Goal: Find specific page/section: Find specific page/section

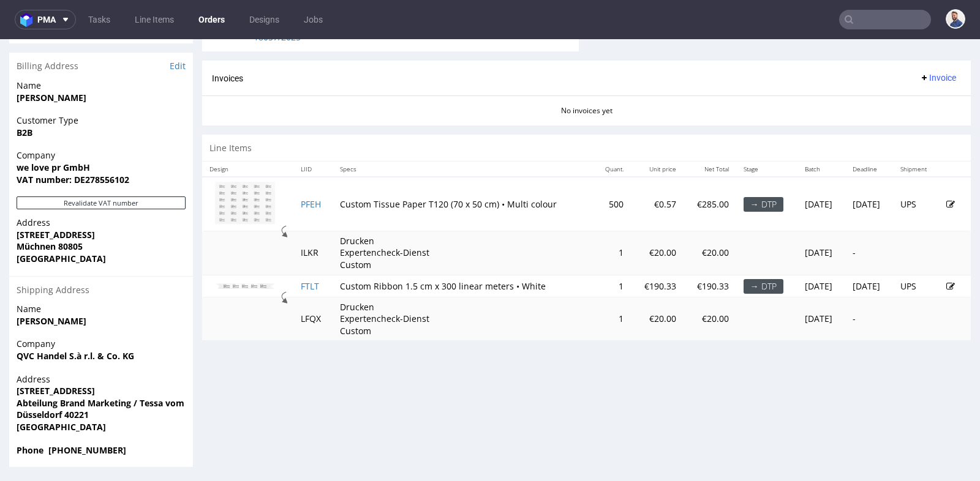
scroll to position [3, 0]
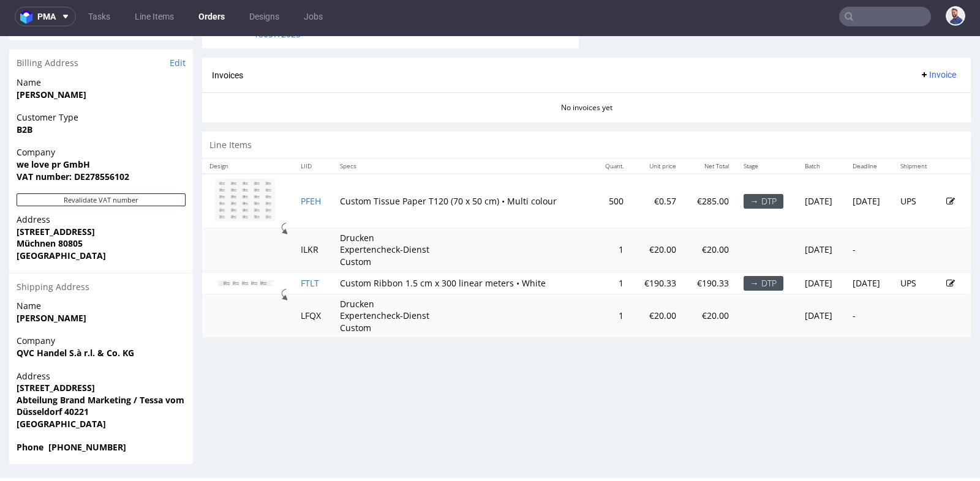
click at [853, 15] on input "text" at bounding box center [885, 17] width 92 height 20
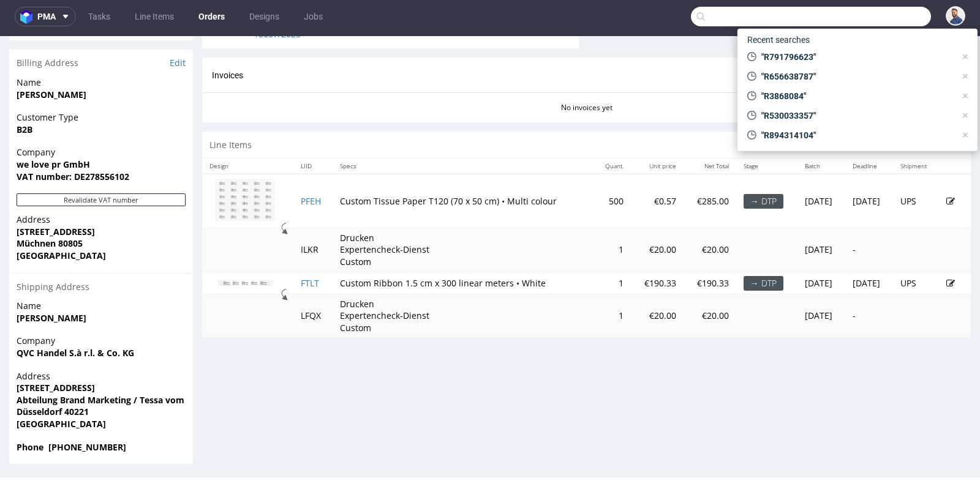
paste input "[URL][DOMAIN_NAME]"
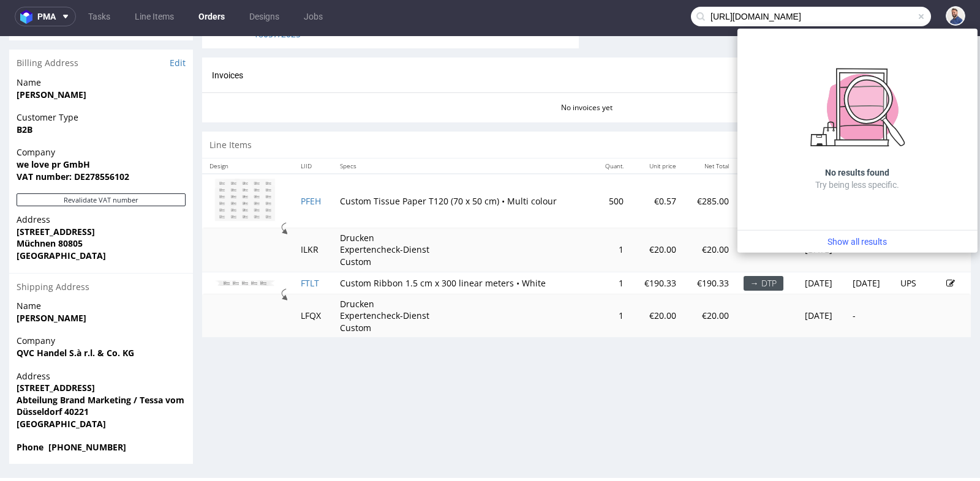
scroll to position [0, 0]
click at [802, 17] on input "[URL][DOMAIN_NAME]" at bounding box center [811, 17] width 240 height 20
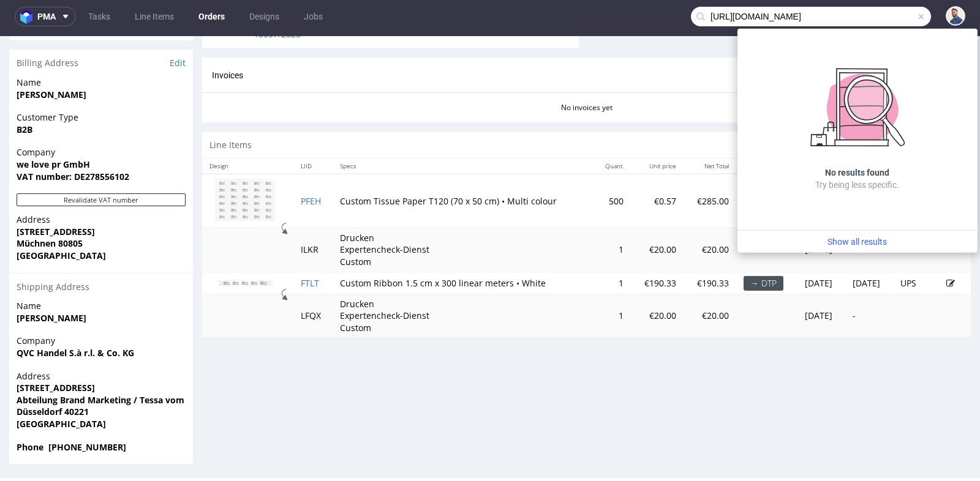
click at [802, 17] on input "[URL][DOMAIN_NAME]" at bounding box center [811, 17] width 240 height 20
paste input "R595531420"
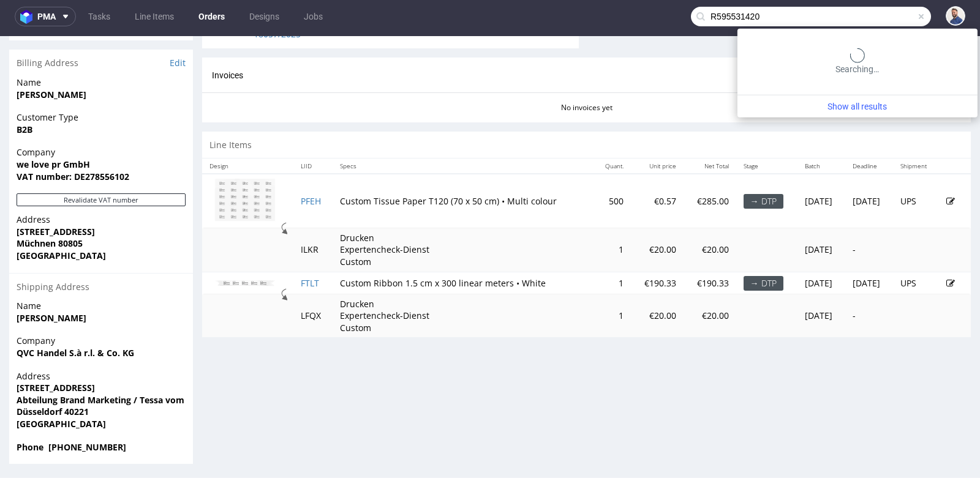
type input "R595531420"
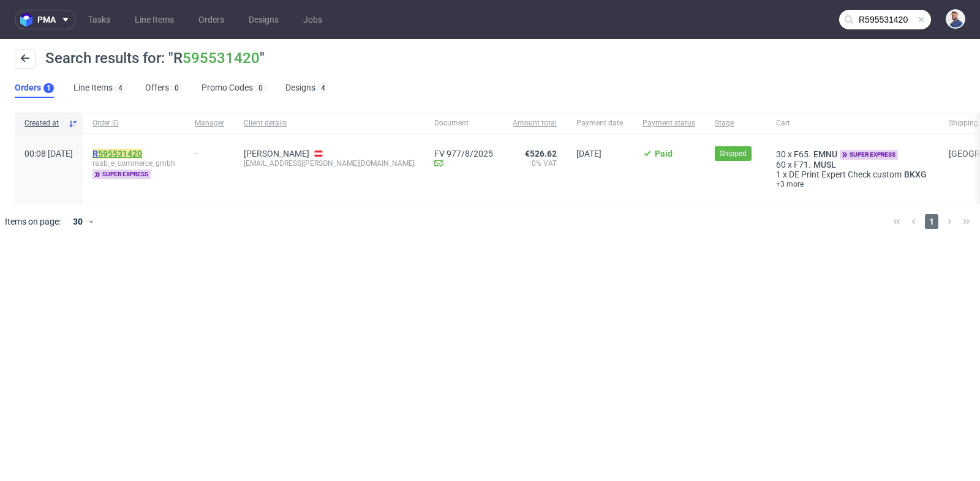
click at [136, 154] on link "595531420" at bounding box center [120, 154] width 44 height 10
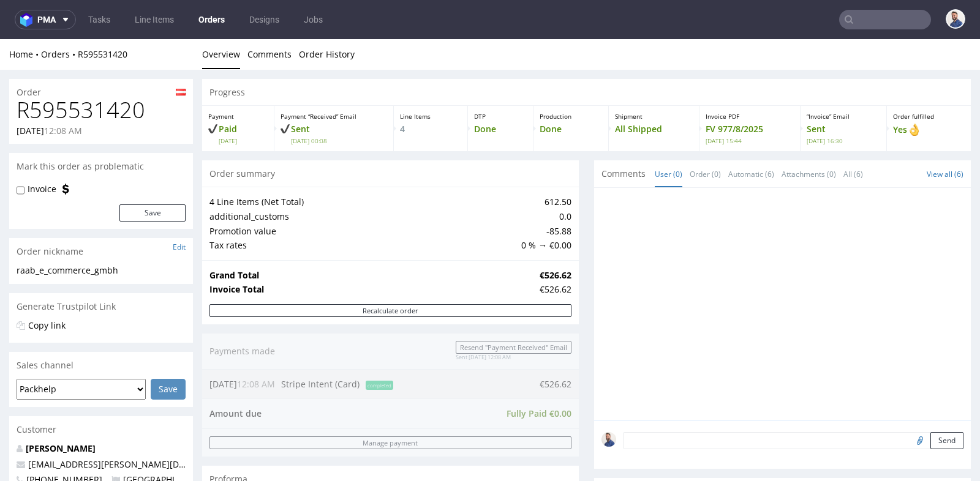
click at [192, 175] on div "Mark this order as problematic" at bounding box center [101, 166] width 184 height 27
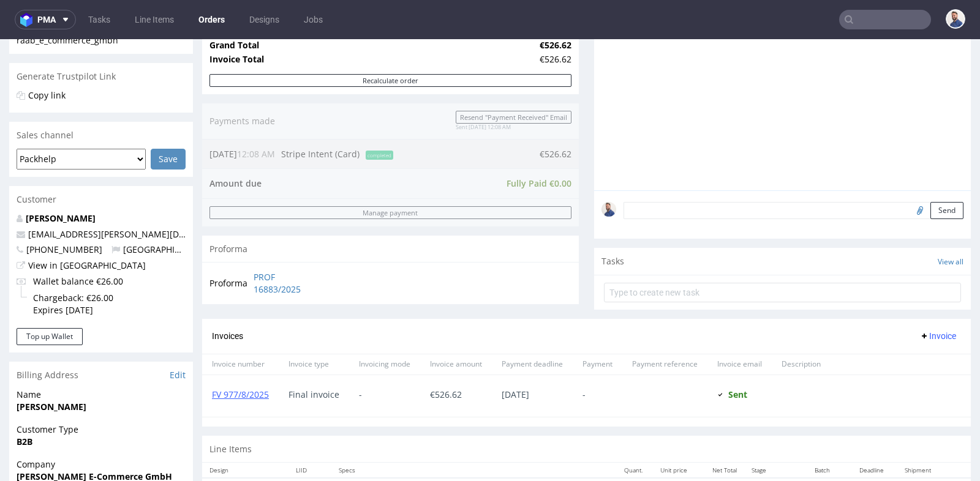
scroll to position [245, 0]
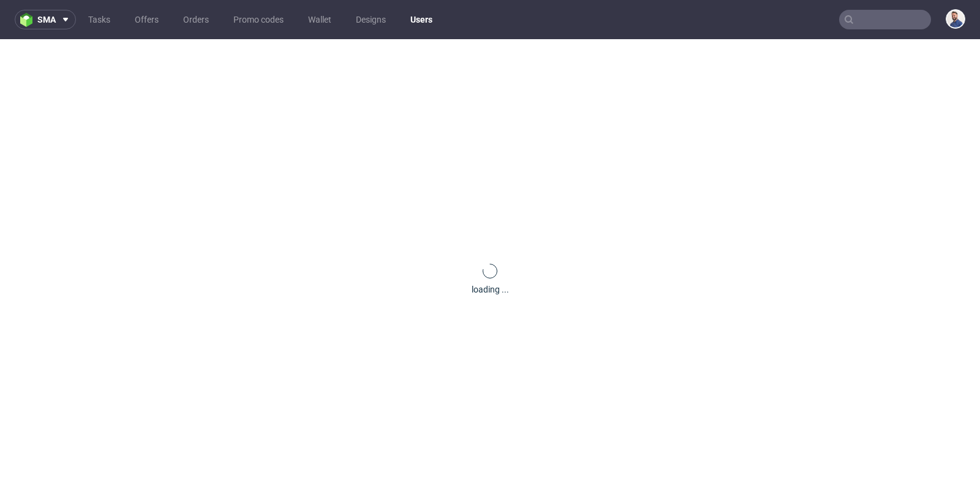
click at [54, 204] on div "loading ..." at bounding box center [490, 279] width 980 height 481
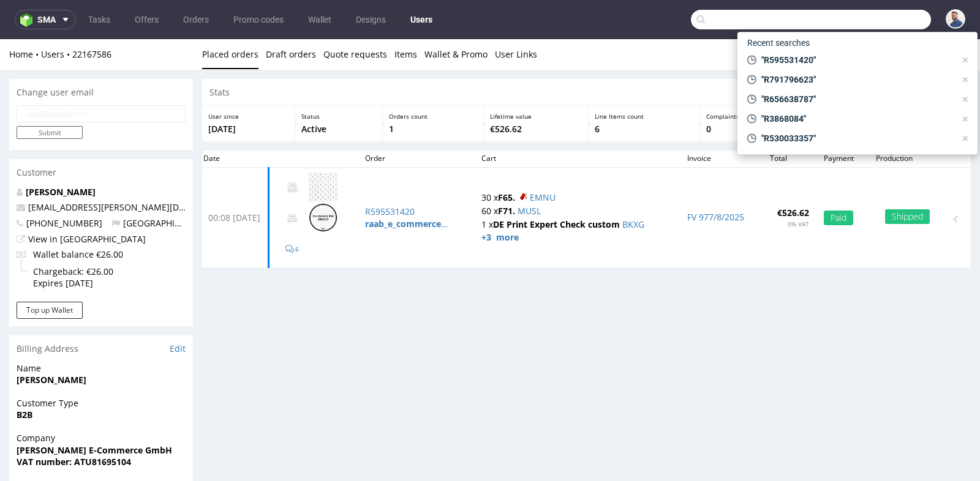
click at [880, 23] on input "text" at bounding box center [811, 20] width 240 height 20
paste input "R584302954"
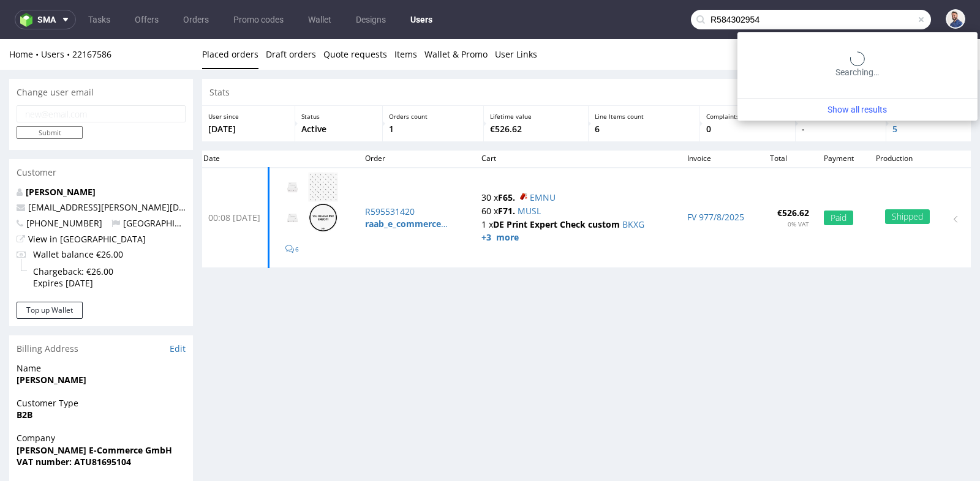
type input "R584302954"
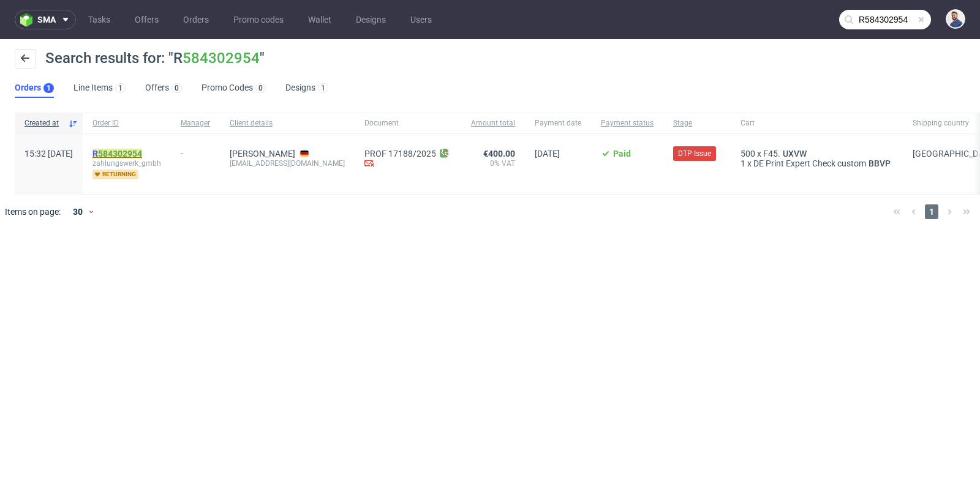
click at [142, 151] on link "584302954" at bounding box center [120, 154] width 44 height 10
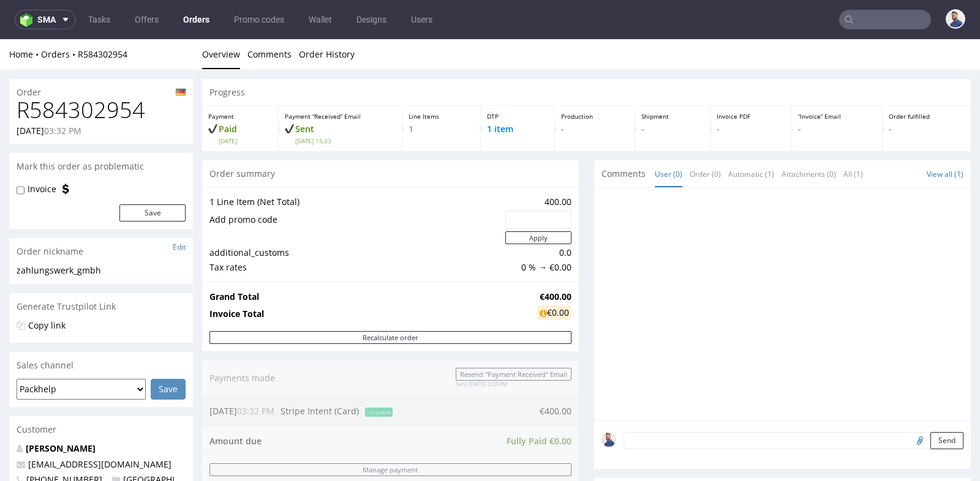
click at [594, 316] on div at bounding box center [782, 304] width 377 height 233
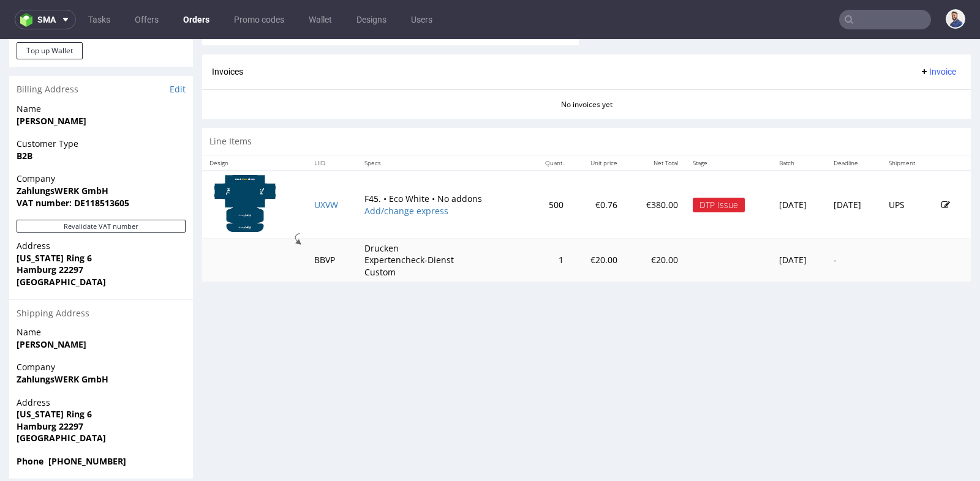
scroll to position [517, 0]
click at [329, 206] on td "UXVW" at bounding box center [332, 204] width 50 height 68
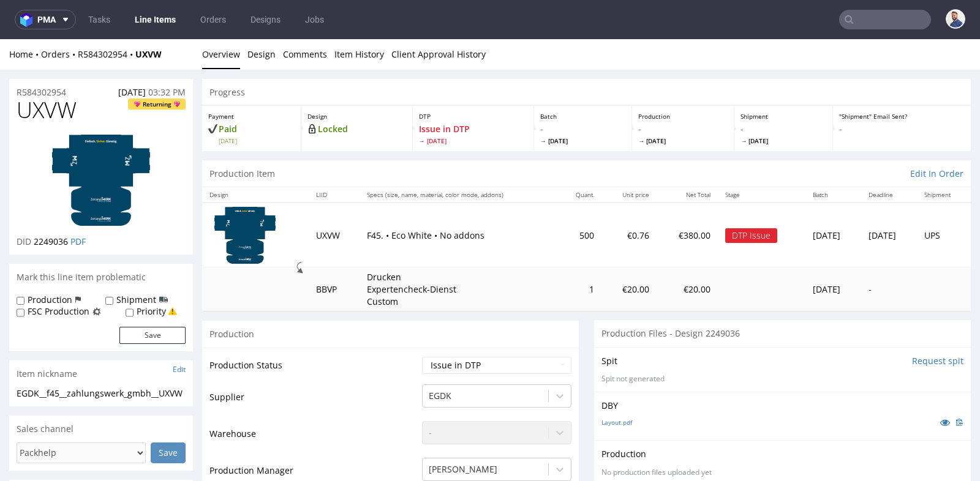
click at [658, 290] on td "€20.00" at bounding box center [687, 289] width 61 height 43
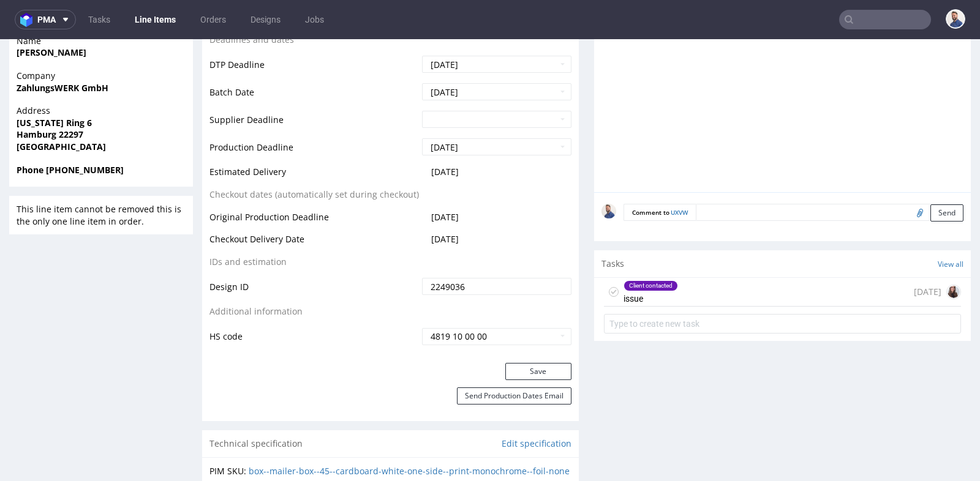
scroll to position [571, 0]
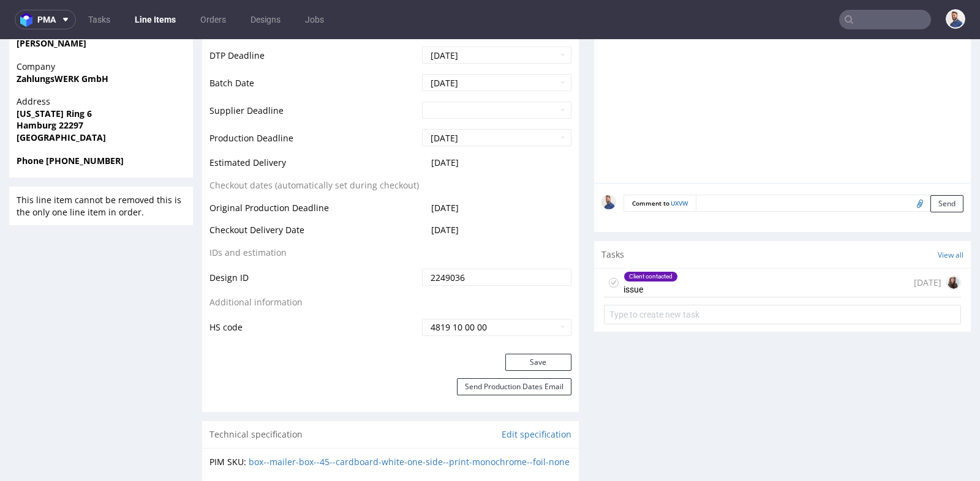
click at [696, 283] on div "Client contacted issue [DATE]" at bounding box center [782, 283] width 357 height 29
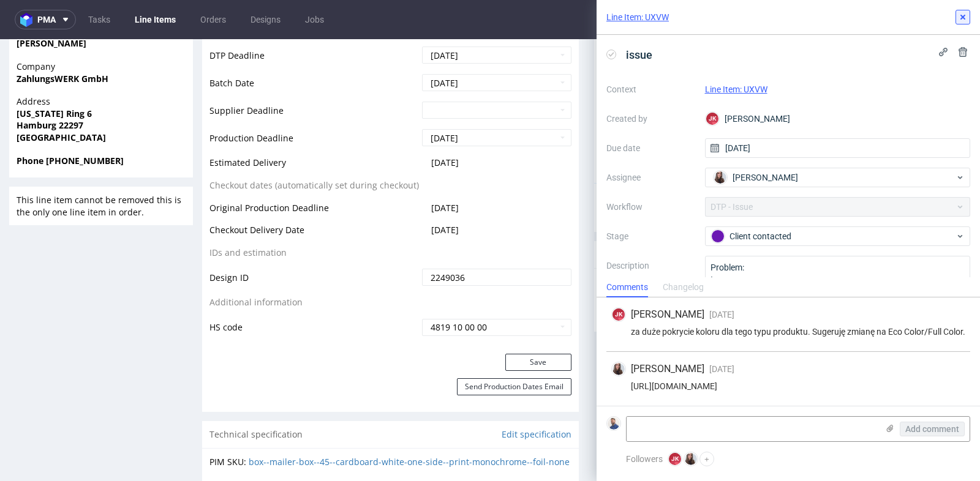
click at [966, 17] on icon at bounding box center [963, 17] width 10 height 10
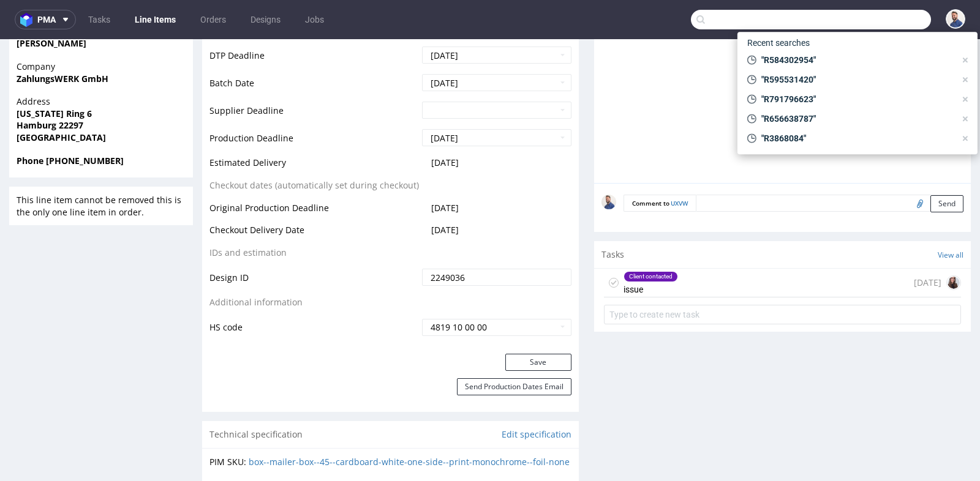
click at [870, 17] on input "text" at bounding box center [811, 20] width 240 height 20
paste input "R386808460"
type input "R386808460"
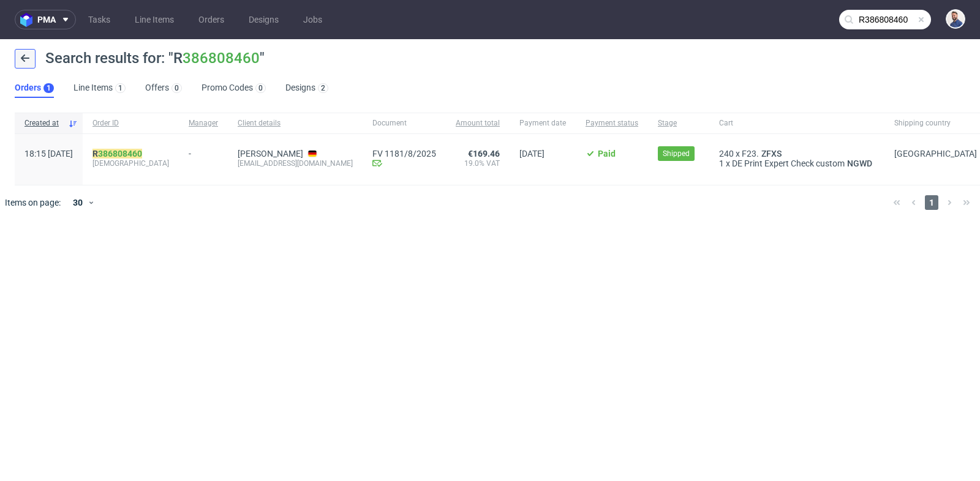
click at [21, 52] on button at bounding box center [25, 59] width 21 height 20
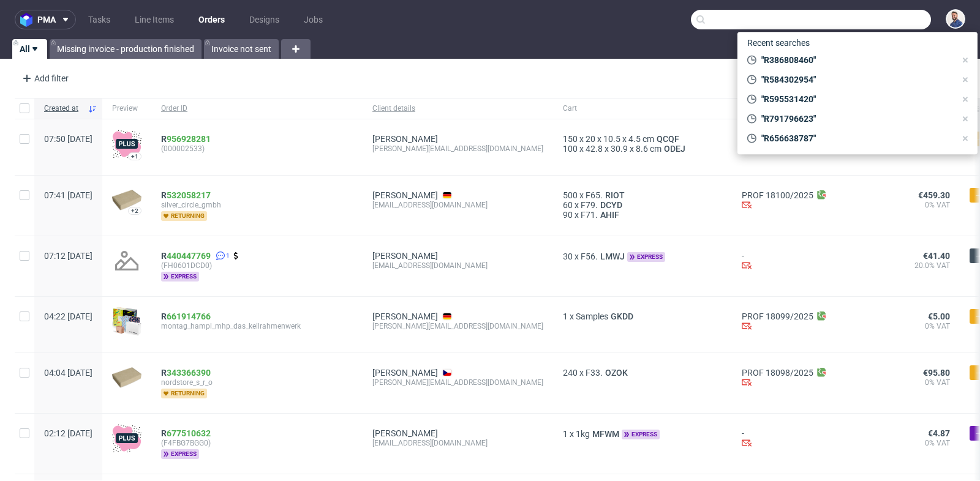
click at [857, 23] on input "text" at bounding box center [811, 20] width 240 height 20
paste input "R791796623"
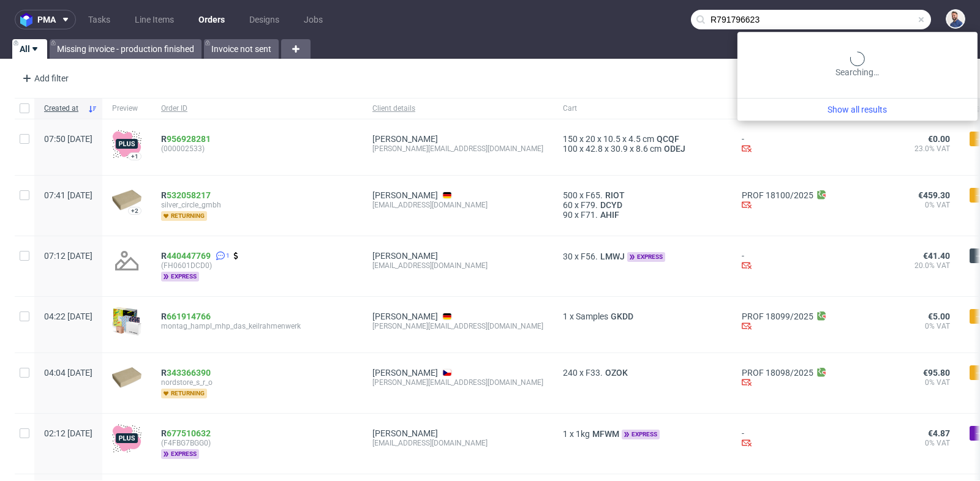
type input "R791796623"
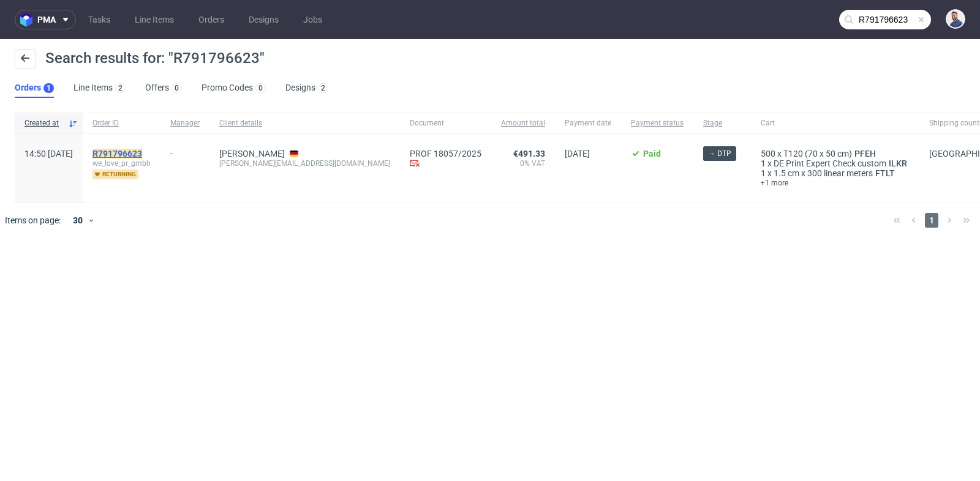
click at [141, 151] on mark "R791796623" at bounding box center [117, 154] width 50 height 10
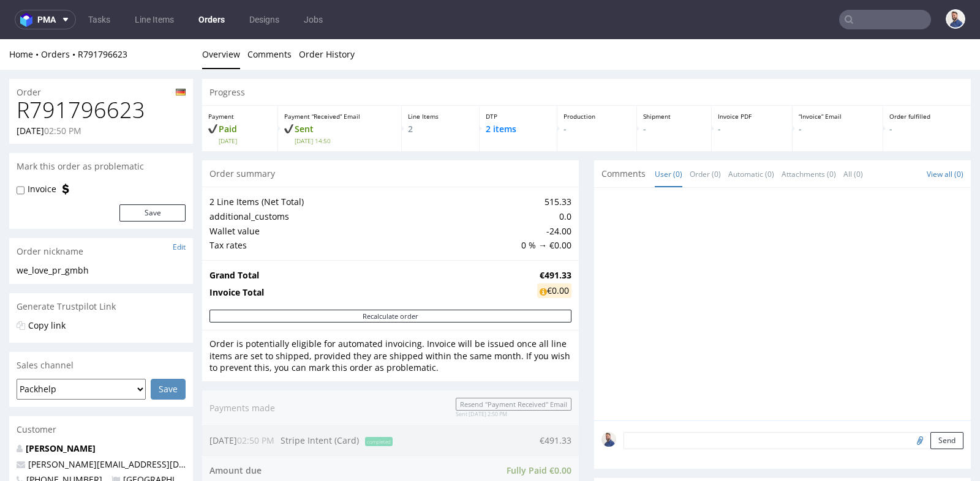
click at [178, 265] on div "Generate Trustpilot Link" at bounding box center [101, 251] width 184 height 27
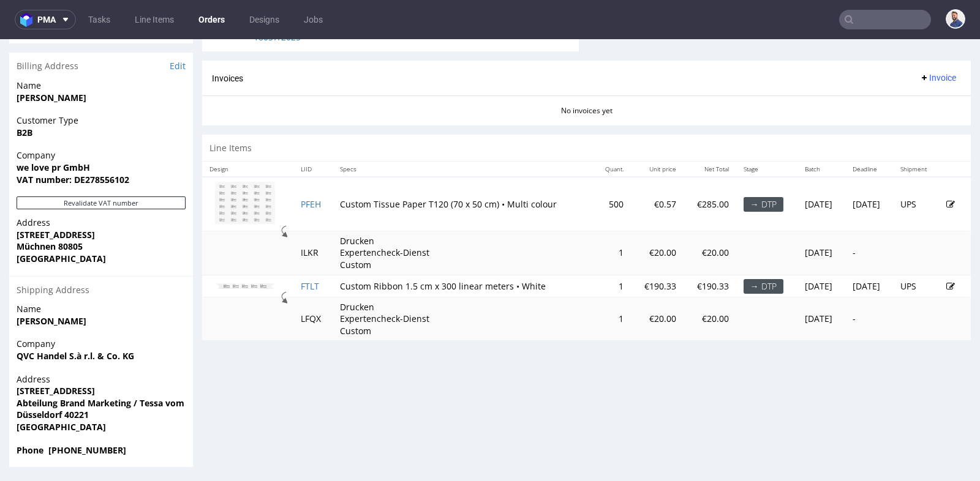
scroll to position [3, 0]
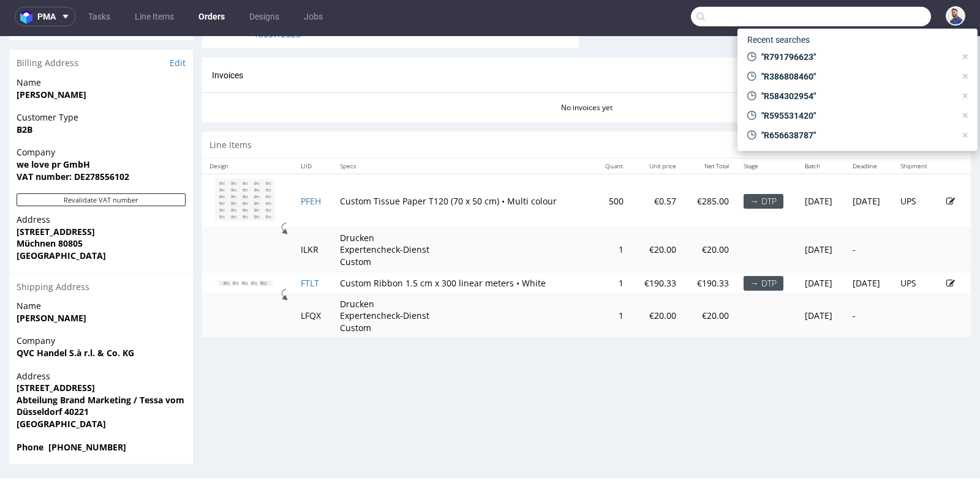
click at [862, 13] on input "text" at bounding box center [811, 17] width 240 height 20
paste input "[EMAIL_ADDRESS][DOMAIN_NAME]"
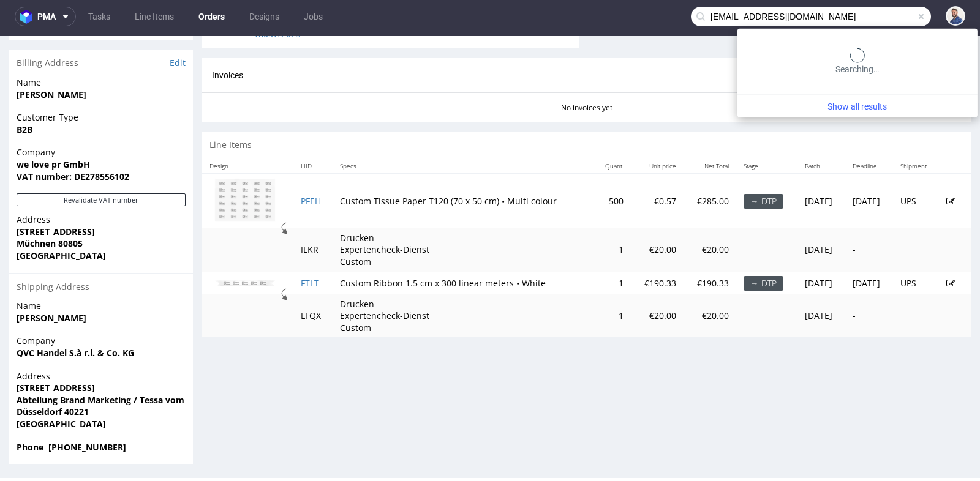
type input "[EMAIL_ADDRESS][DOMAIN_NAME]"
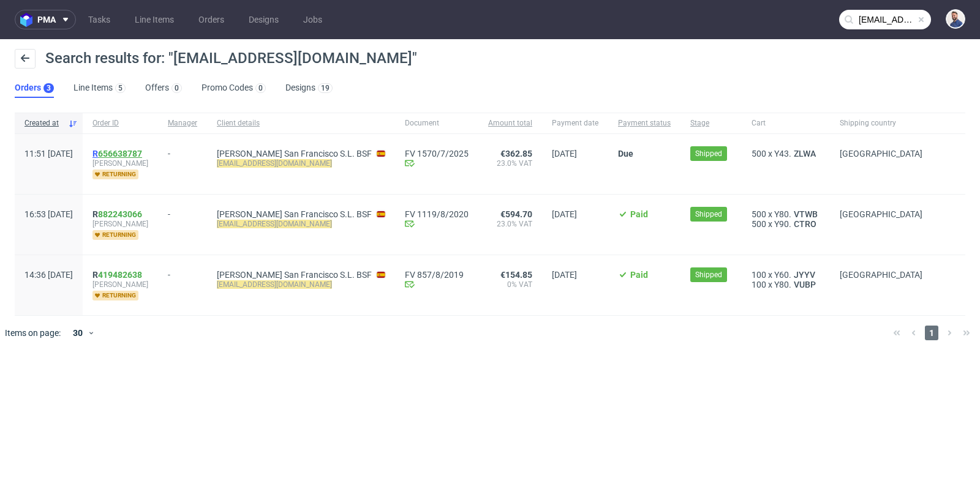
click at [142, 151] on link "656638787" at bounding box center [120, 154] width 44 height 10
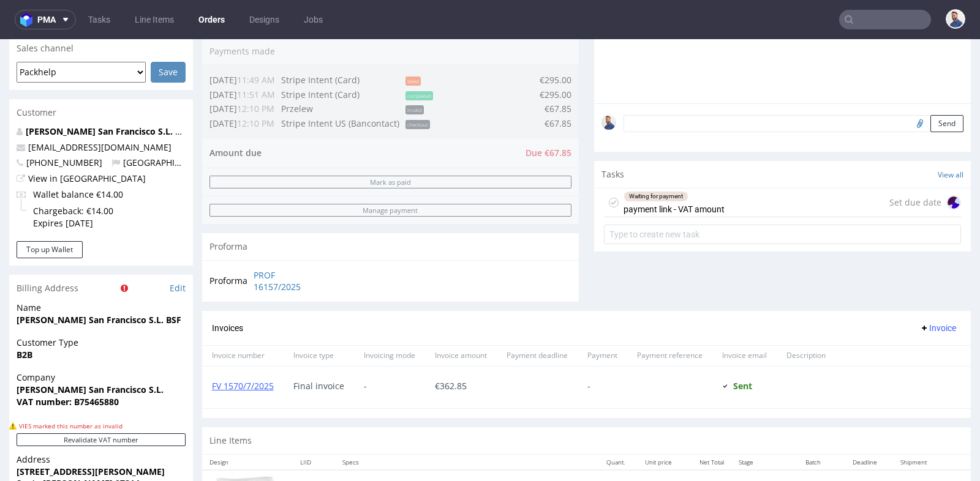
scroll to position [353, 0]
